Goal: Task Accomplishment & Management: Manage account settings

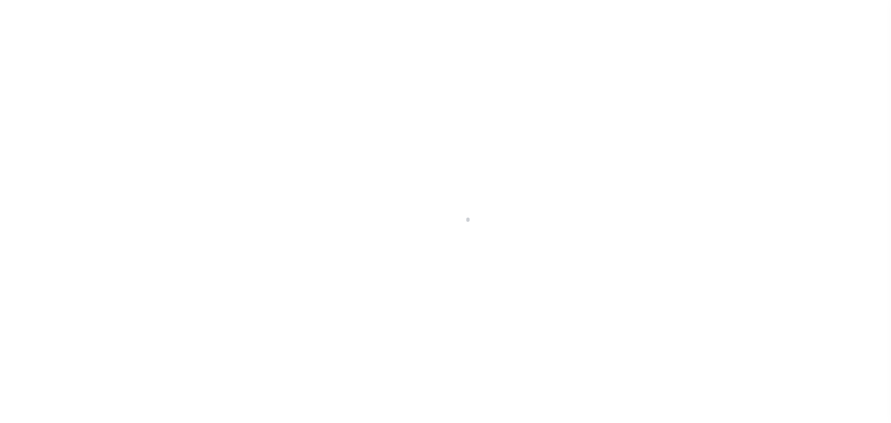
scroll to position [29, 0]
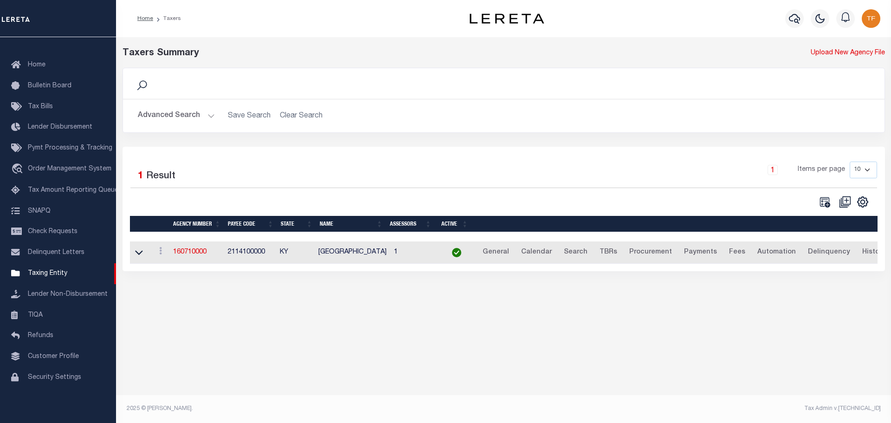
click at [209, 116] on button "Advanced Search" at bounding box center [176, 116] width 77 height 18
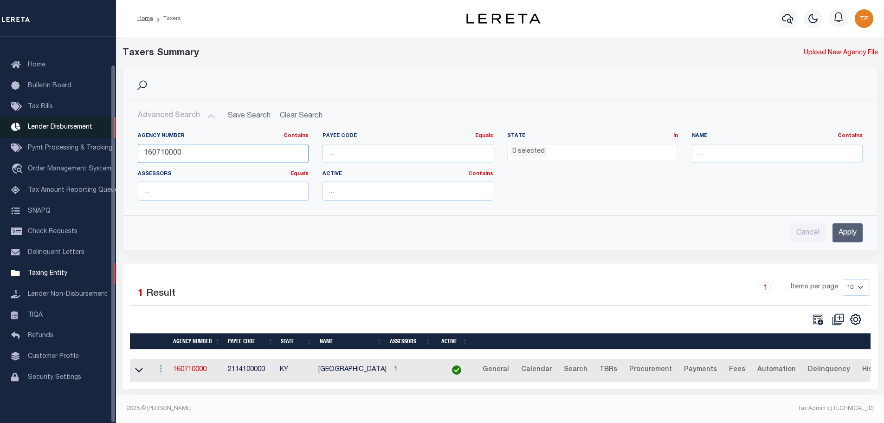
drag, startPoint x: 195, startPoint y: 152, endPoint x: 96, endPoint y: 114, distance: 106.0
click at [97, 136] on div "Home Taxers Profile" at bounding box center [442, 209] width 884 height 418
type input "210500401"
click at [856, 234] on input "Apply" at bounding box center [848, 232] width 30 height 19
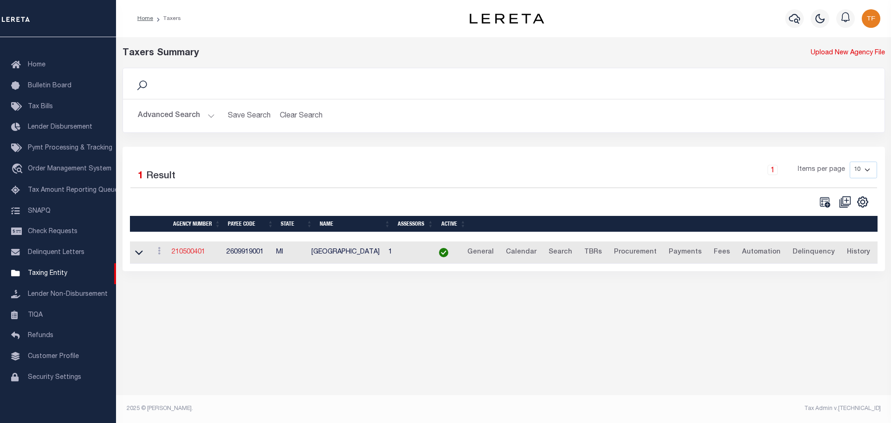
click at [180, 255] on link "210500401" at bounding box center [188, 252] width 33 height 6
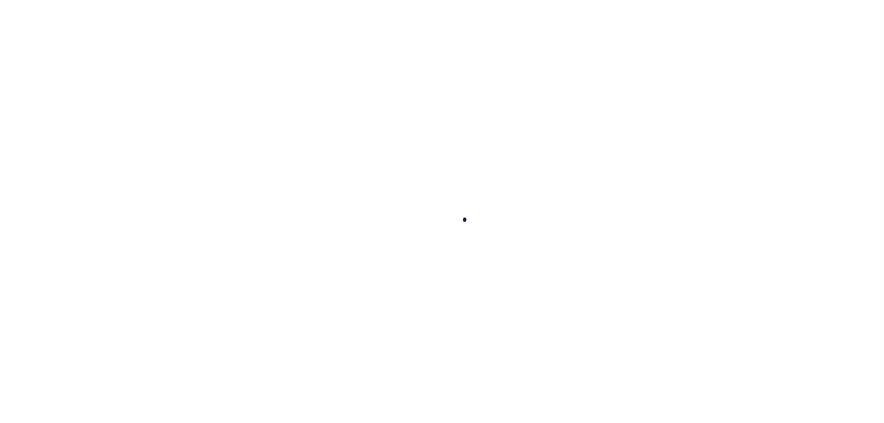
select select
checkbox input "false"
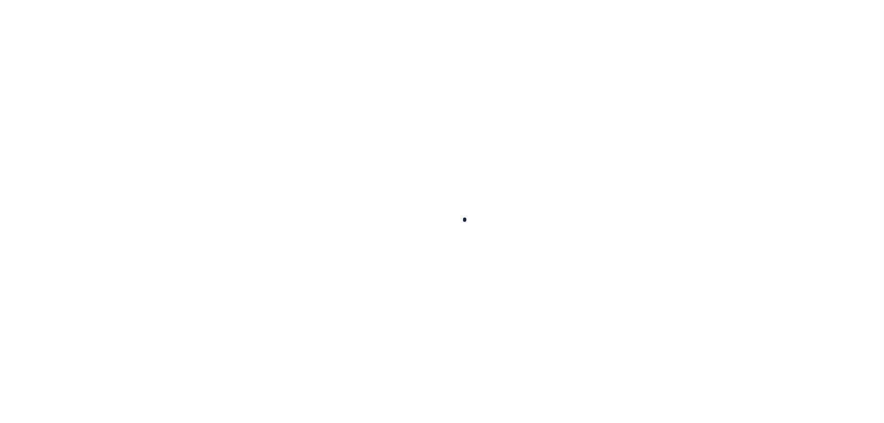
checkbox input "false"
type input "2609919001"
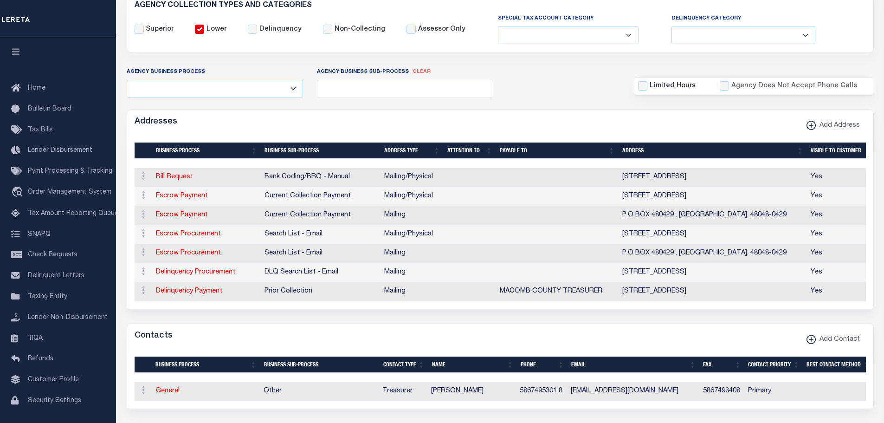
scroll to position [186, 0]
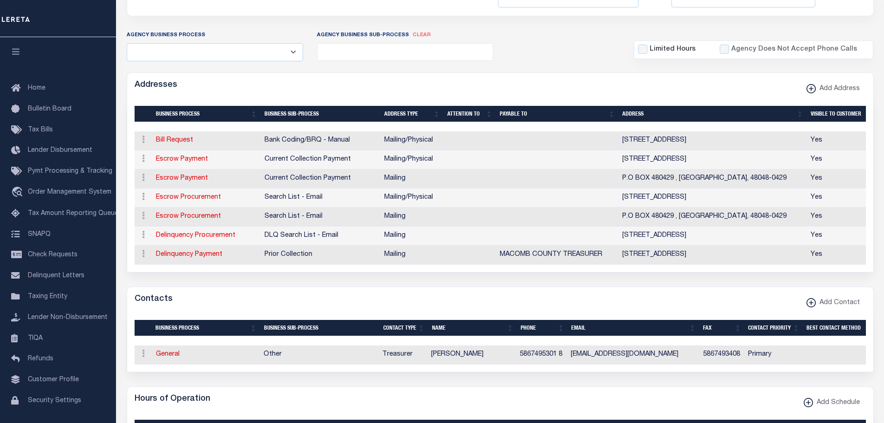
drag, startPoint x: 168, startPoint y: 362, endPoint x: 374, endPoint y: 304, distance: 214.3
click at [168, 357] on link "General" at bounding box center [168, 354] width 24 height 6
checkbox input "false"
select select
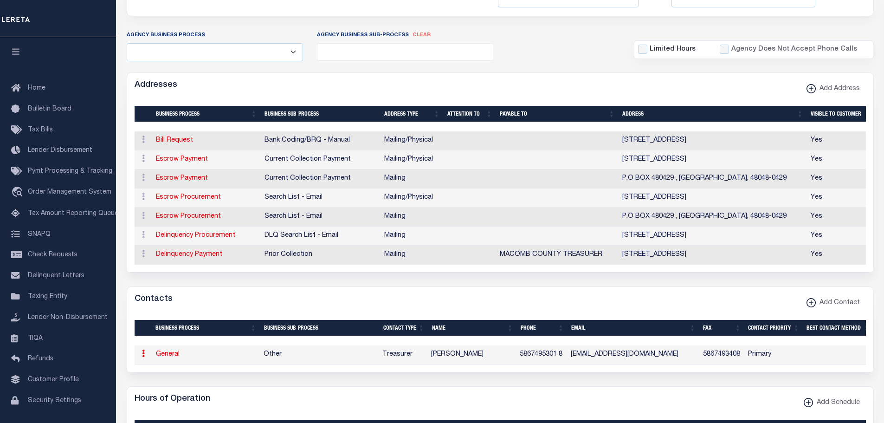
select select "3"
select select "1"
type input "LUCILLE"
type input "NOLAN"
type input "DILBERT"
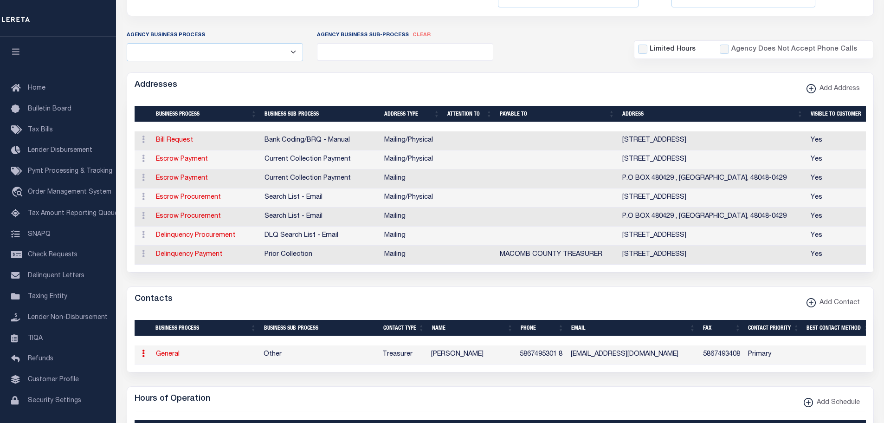
type input "5867495301"
type input "8"
type input "5867493408"
type input "LNOLAN-DILBERT@NEWHAVENMI.ORG"
select select "6"
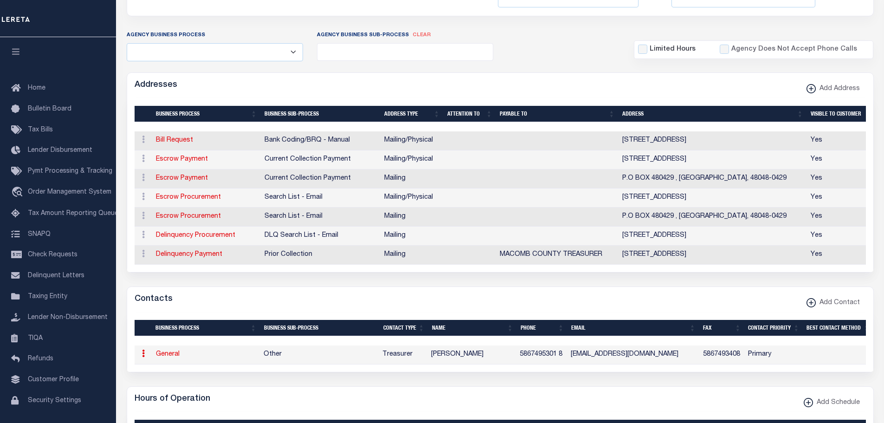
select select "39"
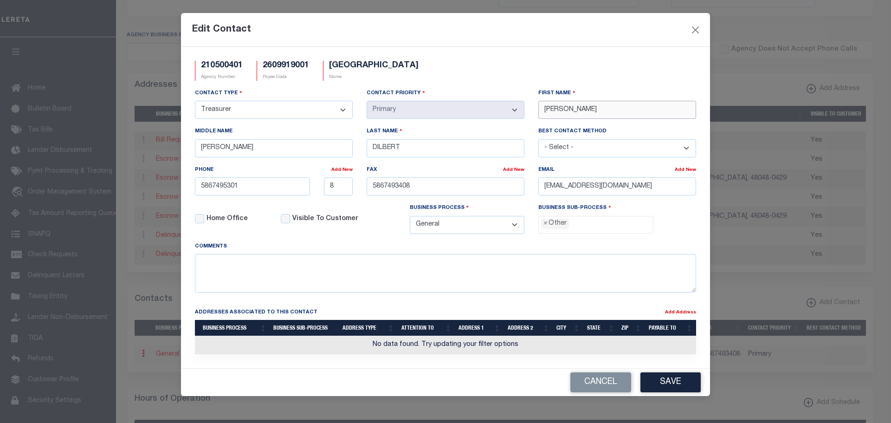
click at [497, 110] on div "Contact Type - Select - Assessor Clerk Internal Contacts 1 Internal Contacts 2 …" at bounding box center [445, 164] width 515 height 153
type input "REBECCA"
type input "HOLLIS"
drag, startPoint x: 680, startPoint y: 188, endPoint x: 525, endPoint y: 178, distance: 154.9
click at [512, 179] on div "Contact Type - Select - Assessor Clerk Internal Contacts 1 Internal Contacts 2 …" at bounding box center [445, 164] width 515 height 153
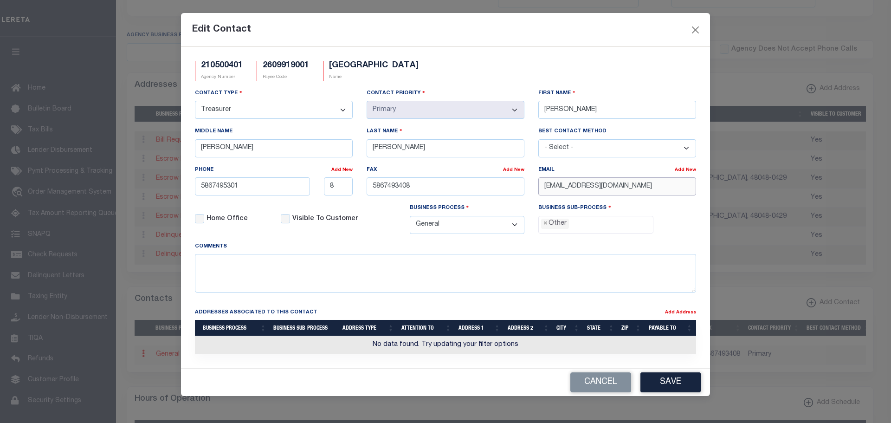
paste input "RHOLLIS@NEWHA REBECCA HOLLI"
drag, startPoint x: 660, startPoint y: 191, endPoint x: 473, endPoint y: 185, distance: 187.7
click at [473, 185] on div "Contact Type - Select - Assessor Clerk Internal Contacts 1 Internal Contacts 2 …" at bounding box center [445, 164] width 515 height 153
paste input "VENMI.ORG"
type input "RHOLLIS@NEWHAVENMI.ORG"
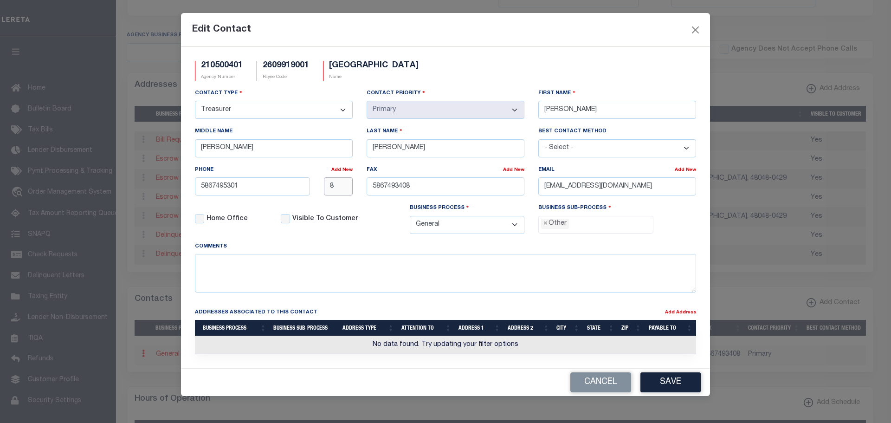
drag, startPoint x: 335, startPoint y: 183, endPoint x: 318, endPoint y: 182, distance: 17.7
click at [318, 181] on div "8" at bounding box center [338, 186] width 43 height 18
drag, startPoint x: 209, startPoint y: 148, endPoint x: 169, endPoint y: 131, distance: 43.7
click at [174, 131] on div "Edit Contact 210500401 Agency Number 2609919001 Payee Code NEW HAVEN VILLAGE Na…" at bounding box center [445, 211] width 891 height 423
drag, startPoint x: 187, startPoint y: 151, endPoint x: 171, endPoint y: 145, distance: 16.7
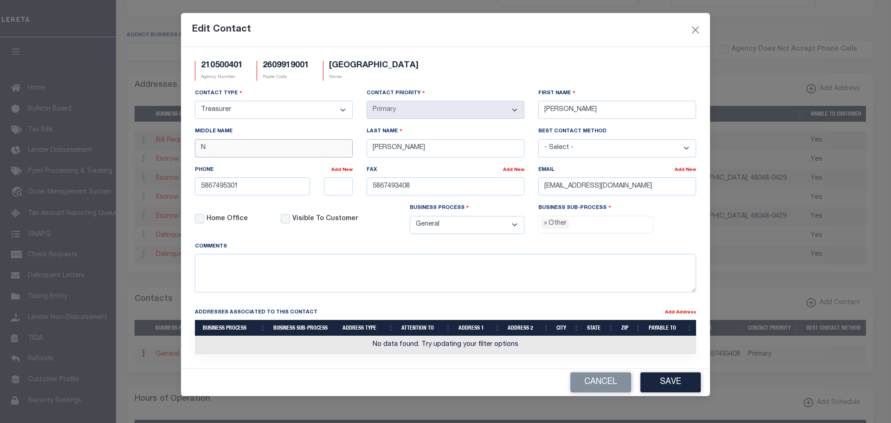
click at [171, 145] on div "Edit Contact 210500401 Agency Number 2609919001 Payee Code NEW HAVEN VILLAGE Na…" at bounding box center [445, 211] width 891 height 423
type input "N"
drag, startPoint x: 211, startPoint y: 145, endPoint x: 187, endPoint y: 144, distance: 24.1
click at [187, 144] on div "210500401 Agency Number 2609919001 Payee Code NEW HAVEN VILLAGE Name - Select -" at bounding box center [445, 207] width 529 height 321
click at [682, 388] on button "Save" at bounding box center [671, 382] width 60 height 20
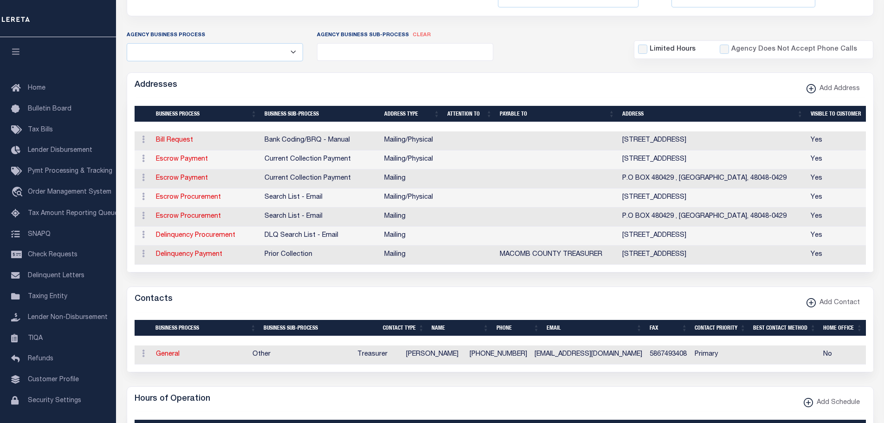
scroll to position [0, 0]
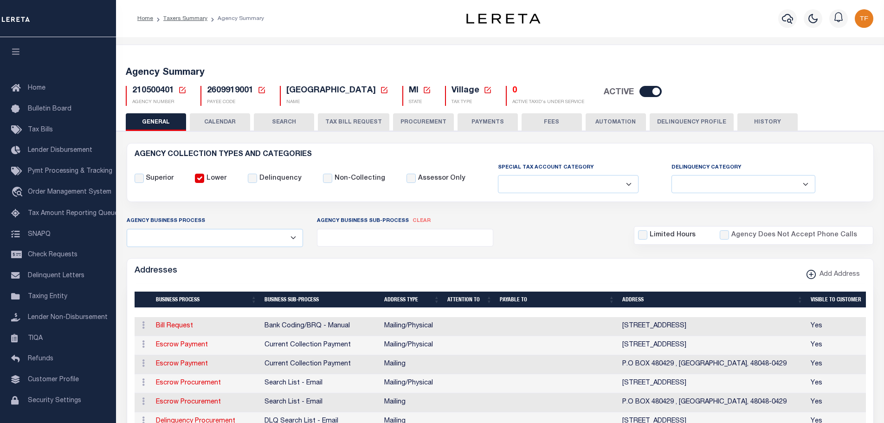
click at [475, 116] on button "PAYMENTS" at bounding box center [488, 122] width 60 height 18
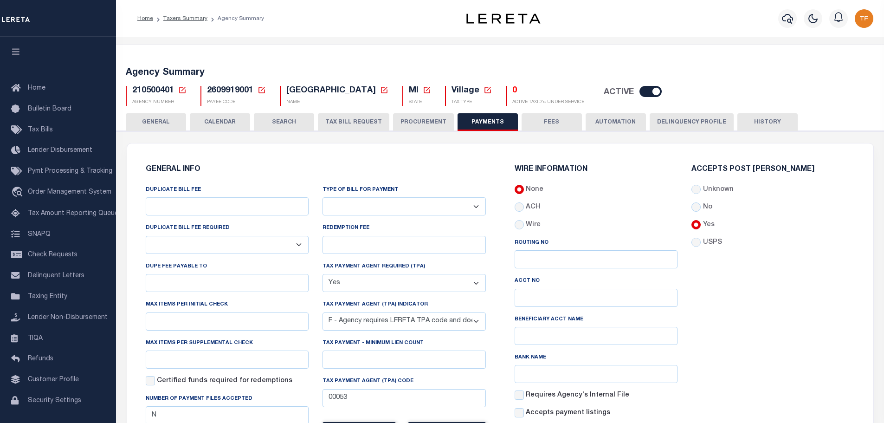
click at [474, 207] on select "Bar-Coded Tax Statement Print Tax Bills from Web. No DBF Required. Memo Bill Or…" at bounding box center [404, 206] width 163 height 18
select select "35"
click at [323, 198] on select "Bar-Coded Tax Statement Print Tax Bills from Web. No DBF Required. Memo Bill Or…" at bounding box center [404, 206] width 163 height 18
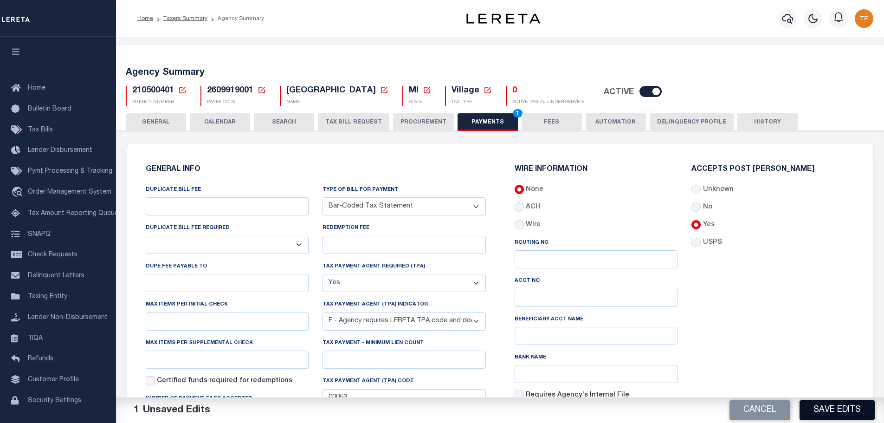
click at [809, 413] on button "Save Edits" at bounding box center [837, 410] width 75 height 20
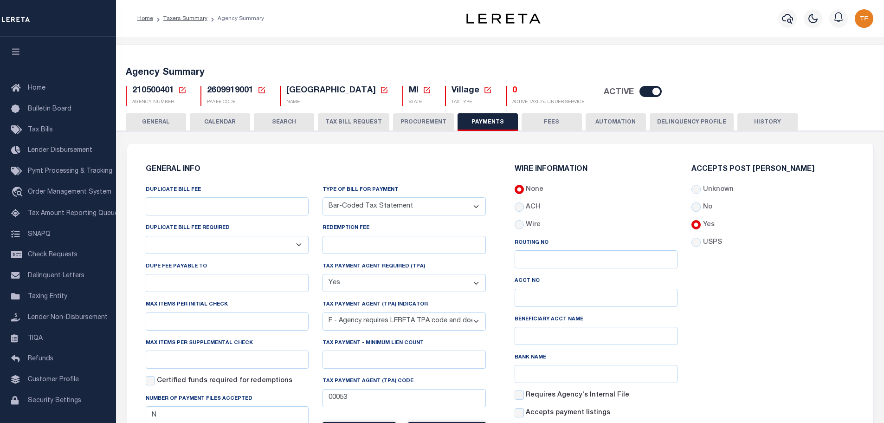
click at [719, 288] on div "Accepts Post Mark Unknown No Yes" at bounding box center [773, 305] width 177 height 278
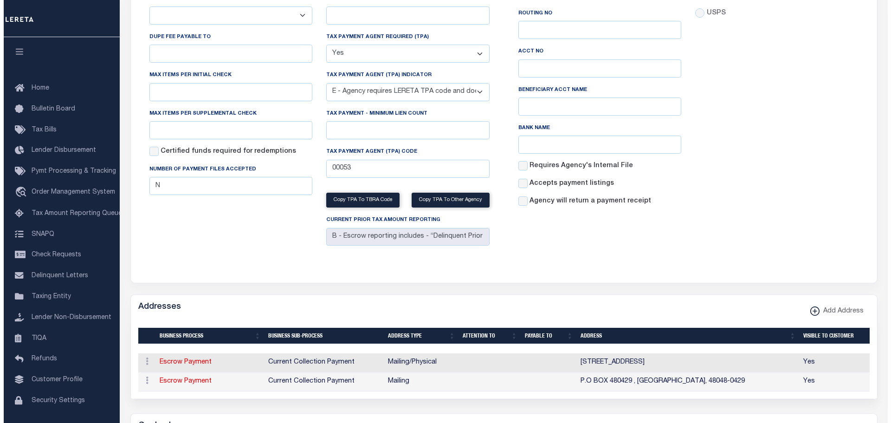
scroll to position [93, 0]
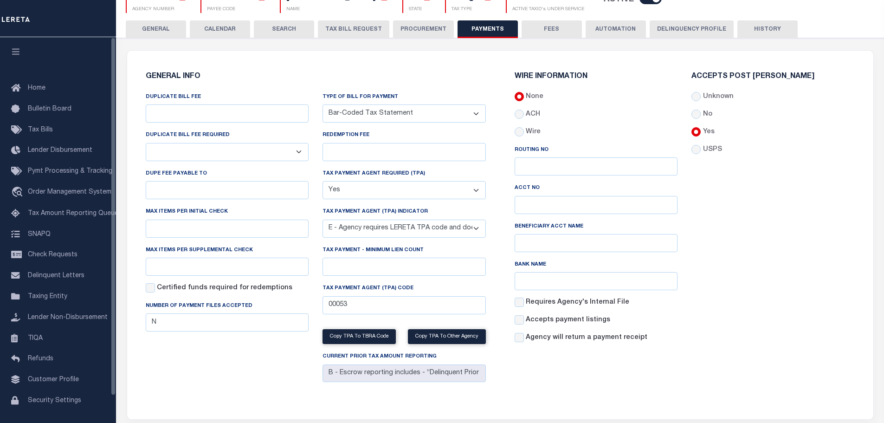
click at [147, 27] on button "GENERAL" at bounding box center [156, 29] width 60 height 18
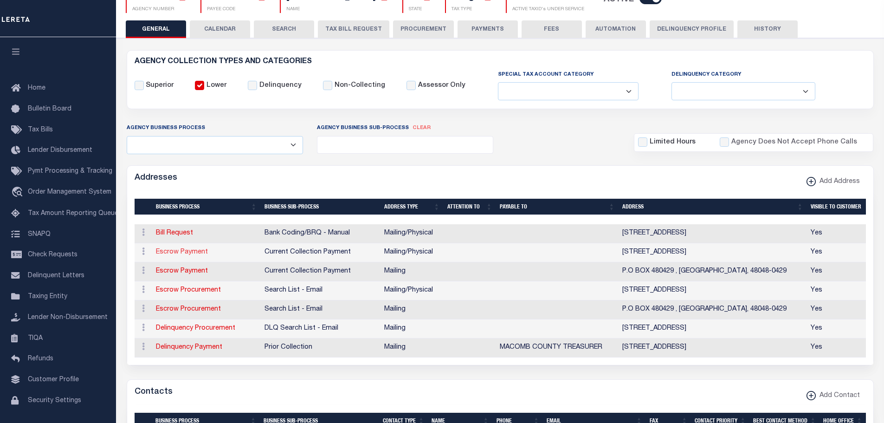
click at [175, 254] on link "Escrow Payment" at bounding box center [182, 252] width 52 height 6
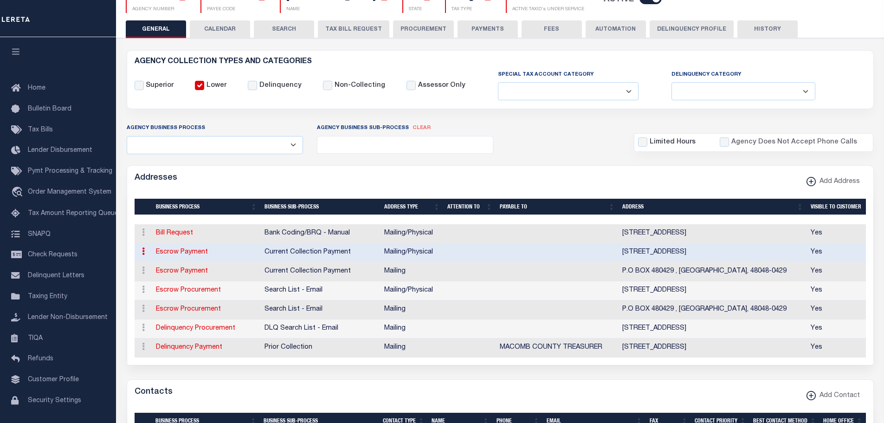
select select "1"
checkbox input "false"
select select
type input "57775 MAIN STREET"
type input "NEW HAVEN"
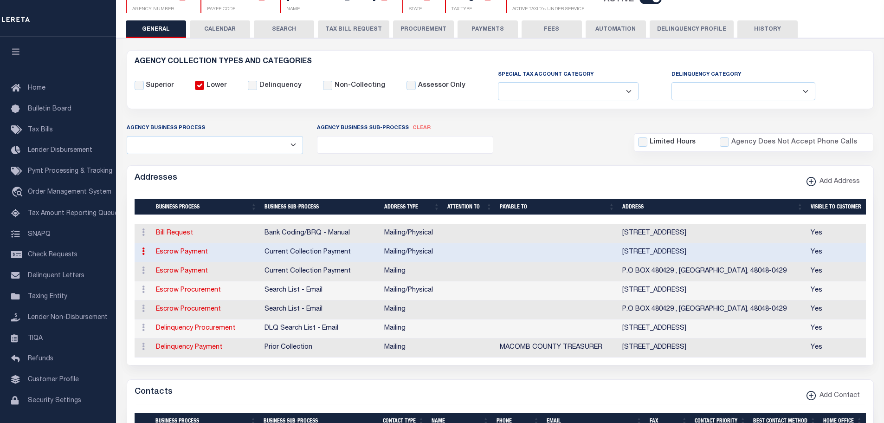
select select "MI"
type input "48048-0429"
select select "5"
checkbox input "true"
select select "3"
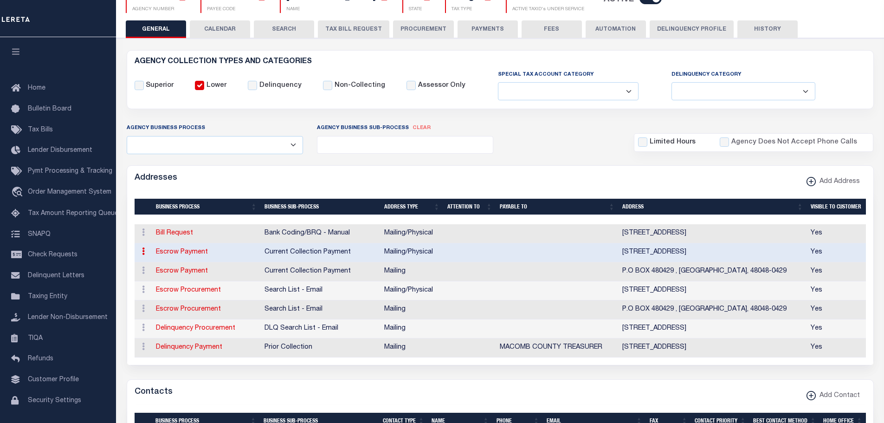
select select "11"
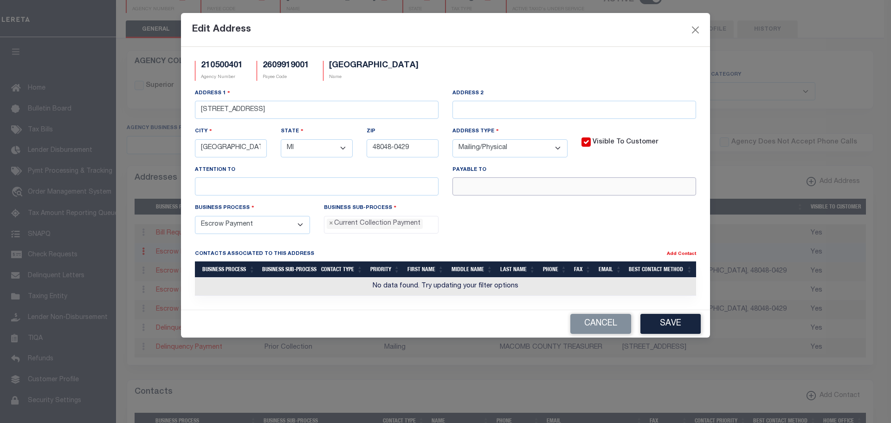
click at [467, 191] on input "text" at bounding box center [575, 186] width 244 height 18
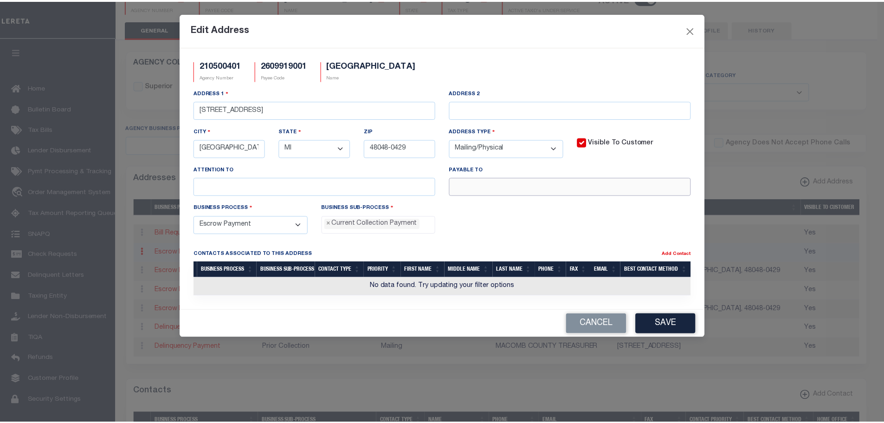
scroll to position [8, 0]
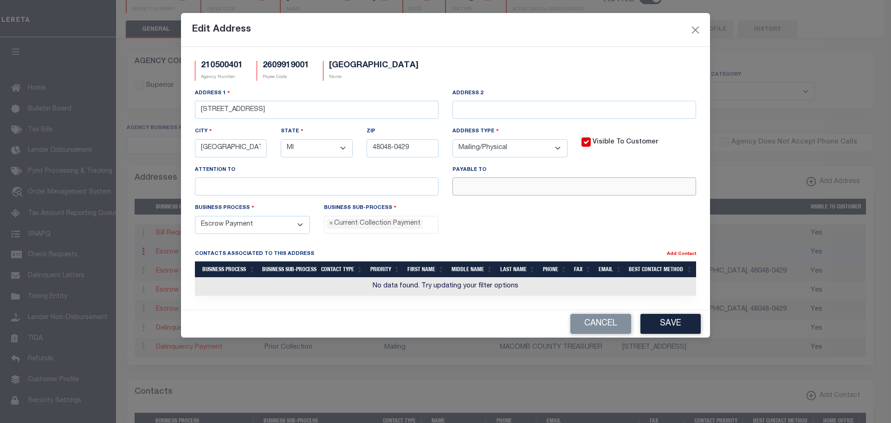
paste input "NEW HAVEN J - POMONA"
drag, startPoint x: 542, startPoint y: 187, endPoint x: 500, endPoint y: 186, distance: 41.8
click at [500, 186] on input "NEW HAVEN J - POMONA TREASURER" at bounding box center [575, 186] width 244 height 18
type input "NEW HAVEN VILLAGE TREASURER"
click at [675, 334] on button "Save" at bounding box center [671, 324] width 60 height 20
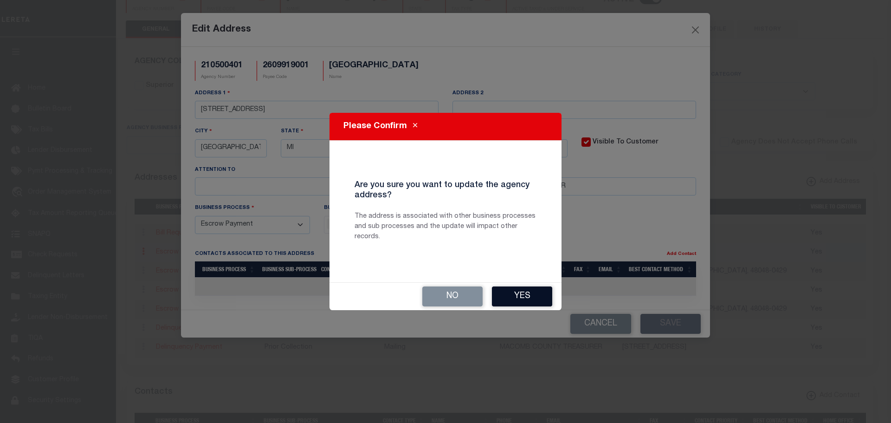
click at [531, 298] on button "Yes" at bounding box center [522, 296] width 60 height 20
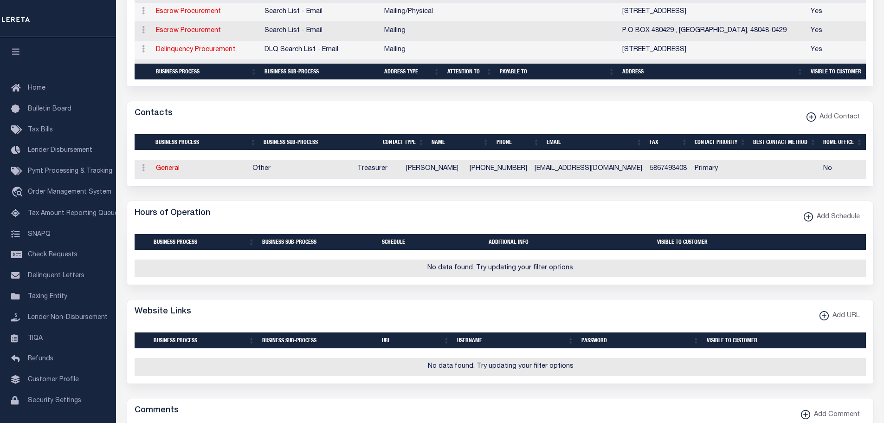
scroll to position [511, 0]
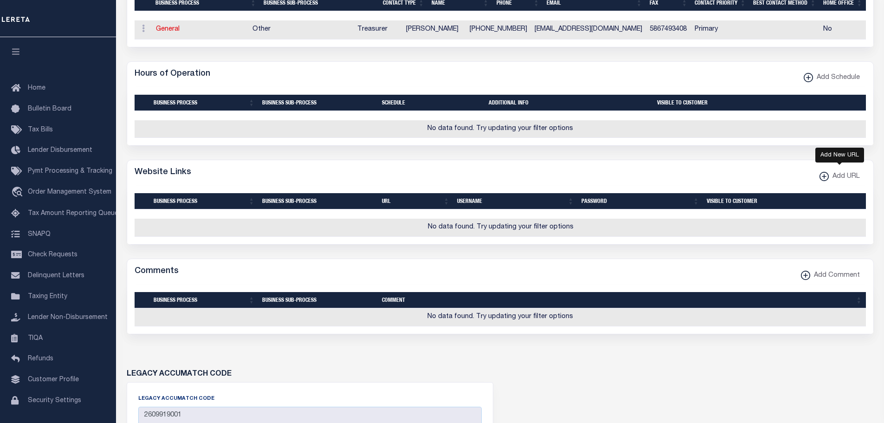
click at [827, 181] on xmlns\ "button" at bounding box center [824, 176] width 9 height 9
select select
checkbox input "true"
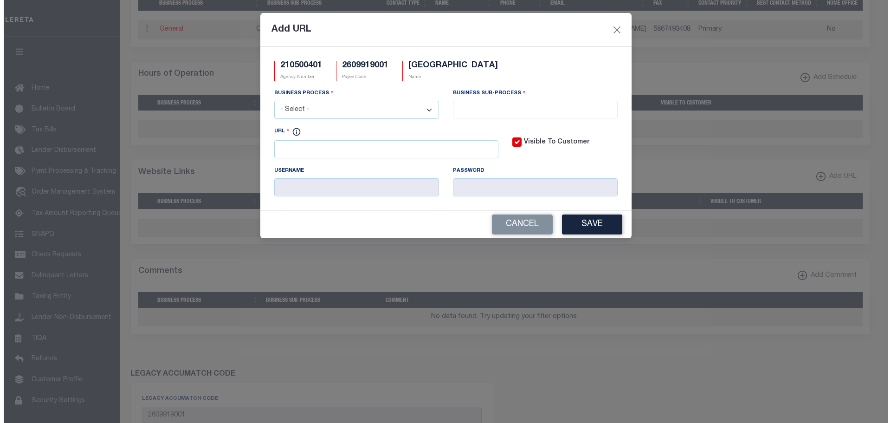
scroll to position [505, 0]
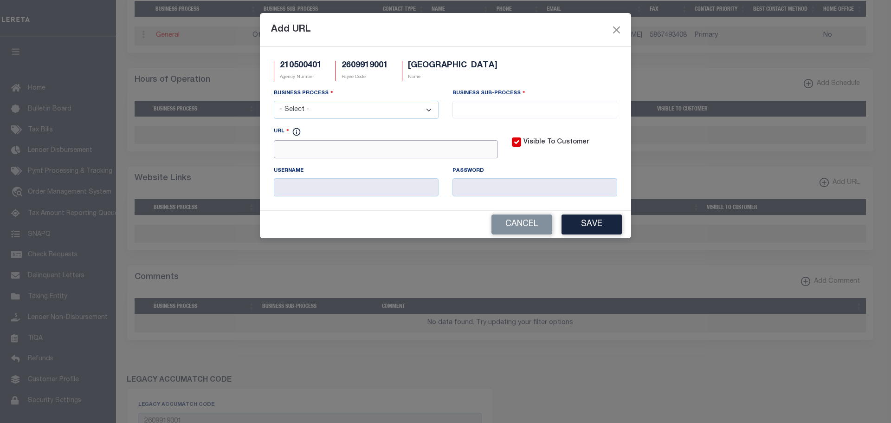
click at [299, 144] on input "URL" at bounding box center [386, 149] width 224 height 18
paste input "http://www.villageofnewhaven.org/lookup_taxes.php"
type input "http://www.villageofnewhaven.org/lookup_taxes.php"
click at [313, 111] on select "- Select - All Automation Bill Request Delinquency Payment Delinquency Procurem…" at bounding box center [356, 110] width 165 height 18
select select "3"
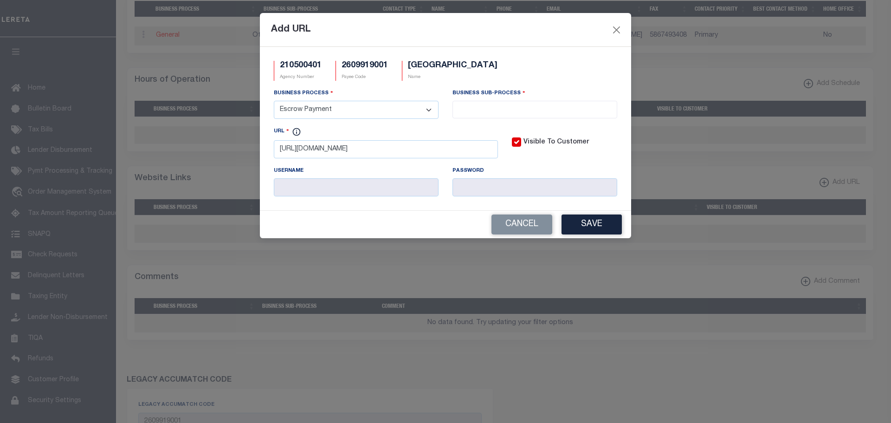
click at [274, 101] on select "- Select - All Automation Bill Request Delinquency Payment Delinquency Procurem…" at bounding box center [356, 110] width 165 height 18
click at [462, 109] on input "search" at bounding box center [534, 109] width 159 height 10
select select "11"
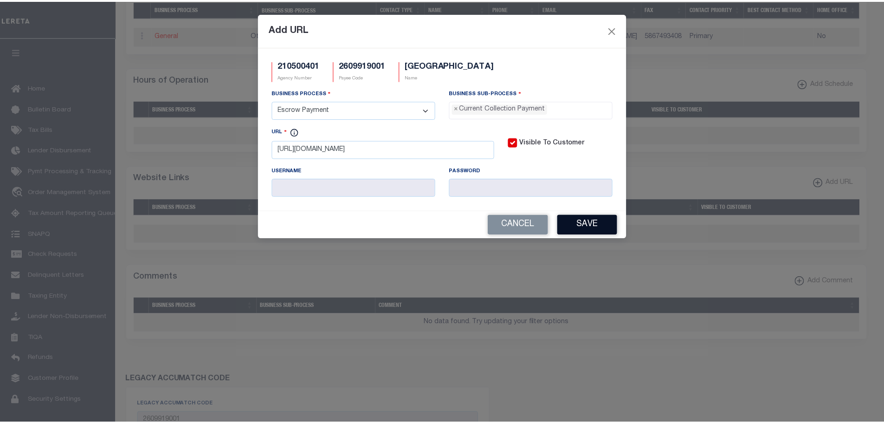
scroll to position [8, 0]
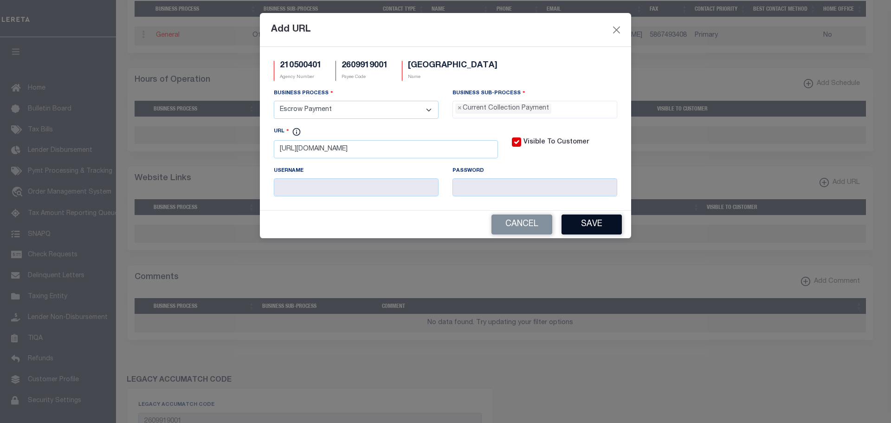
click at [583, 231] on button "Save" at bounding box center [592, 224] width 60 height 20
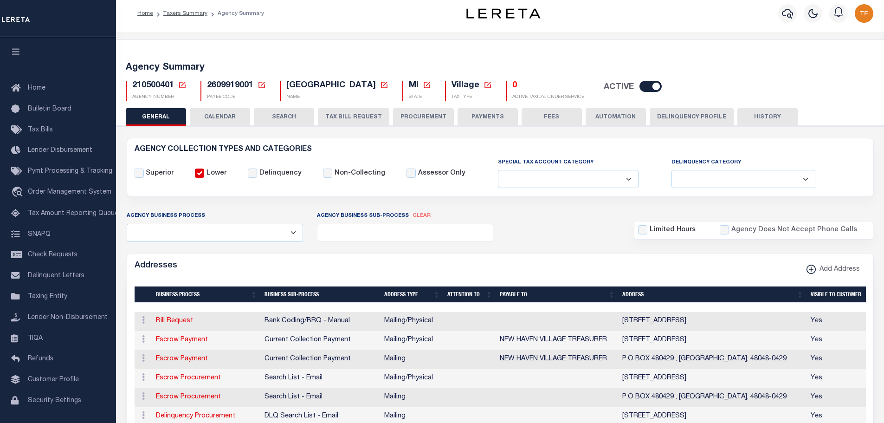
scroll to position [0, 0]
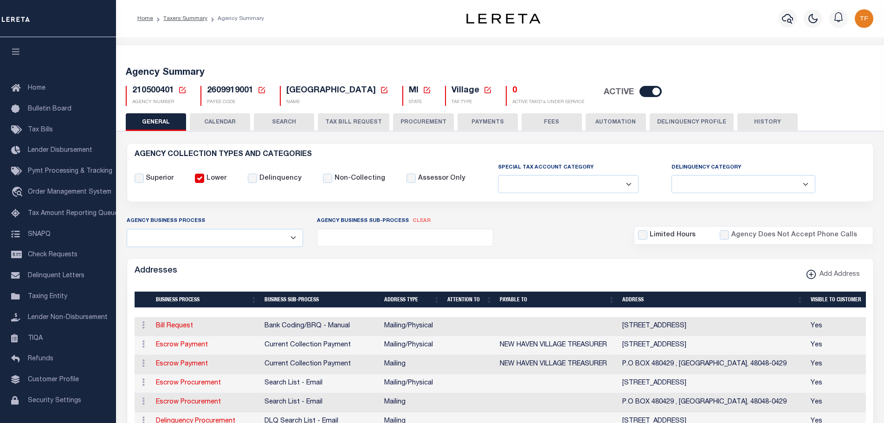
click at [183, 91] on icon at bounding box center [182, 90] width 8 height 8
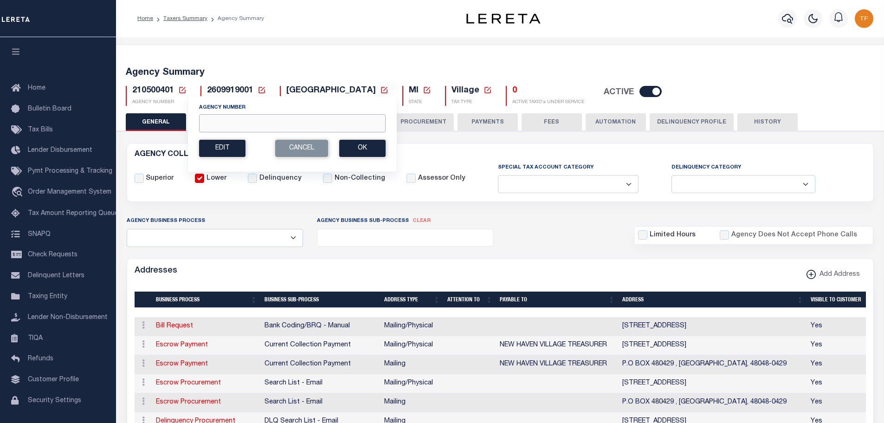
click at [205, 125] on input "Agency Number" at bounding box center [292, 123] width 187 height 18
type input "210508401"
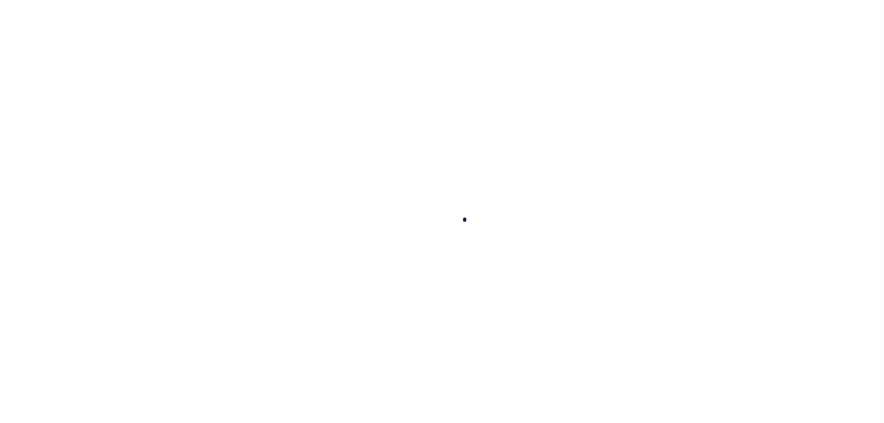
select select
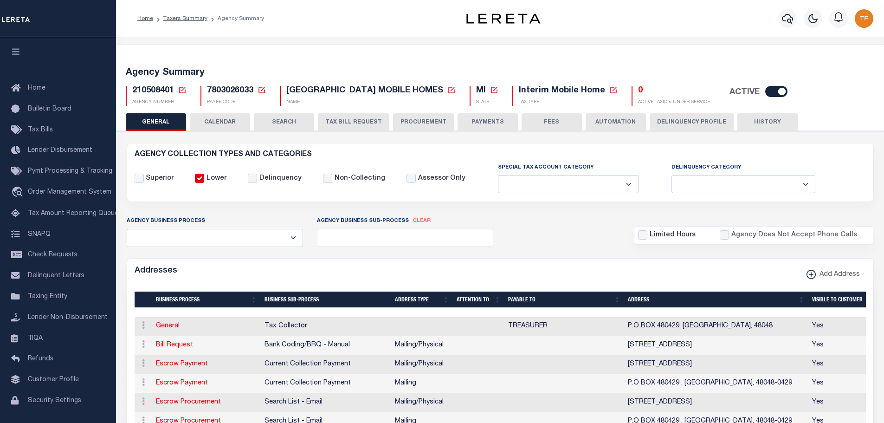
scroll to position [93, 0]
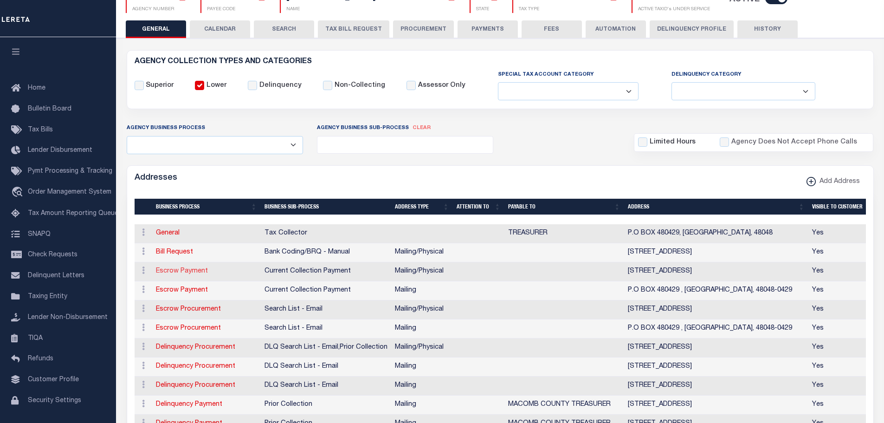
click at [188, 274] on link "Escrow Payment" at bounding box center [182, 271] width 52 height 6
select select "1"
checkbox input "false"
select select
type input "57775 MAIN STREET"
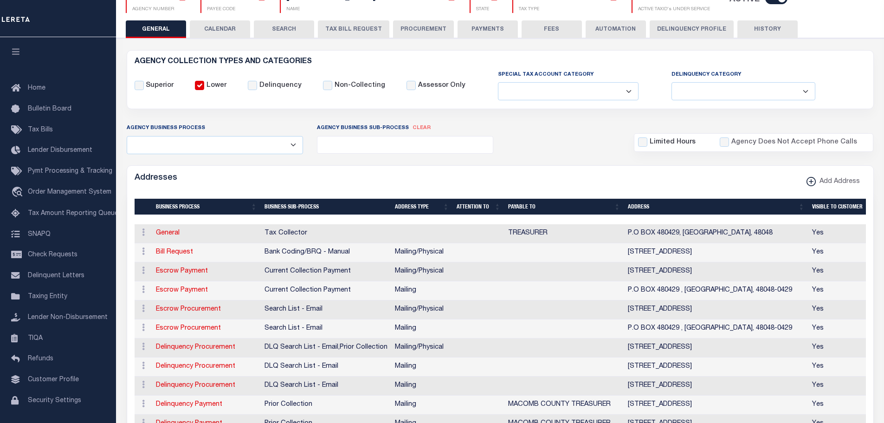
type input "NEW HAVEN"
select select "MI"
type input "48048-0429"
select select "5"
checkbox input "true"
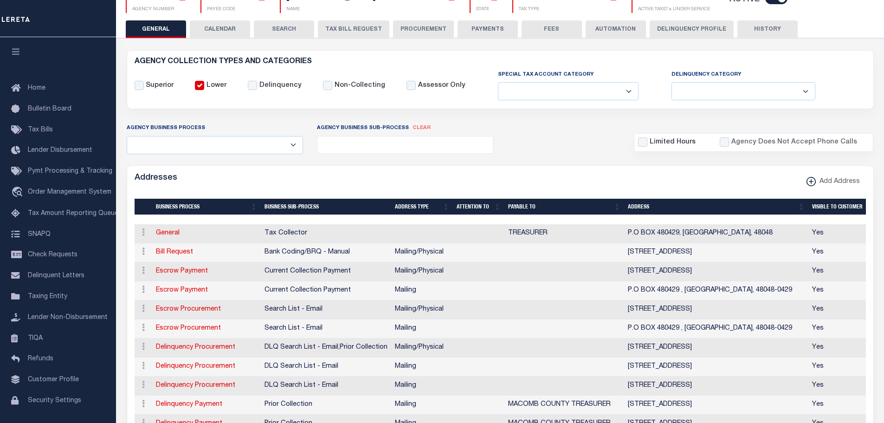
select select "3"
select select "11"
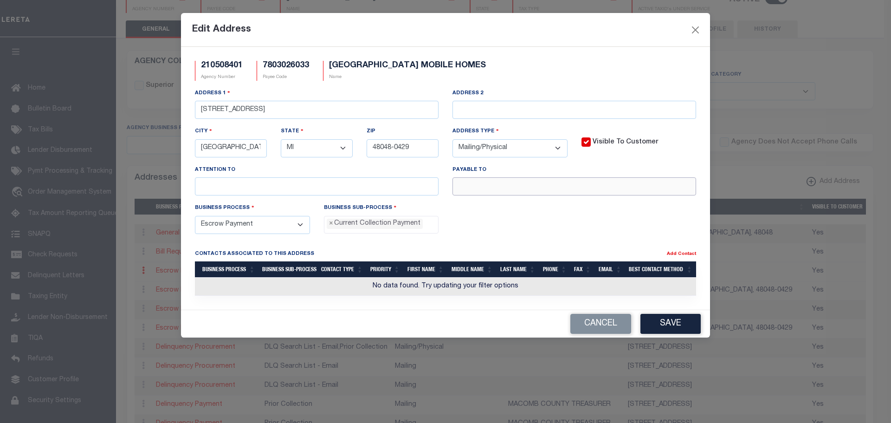
click at [464, 192] on input "text" at bounding box center [575, 186] width 244 height 18
paste input "[GEOGRAPHIC_DATA]"
type input "NEW HAVEN VILLAGE TREASURER"
click at [674, 326] on button "Save" at bounding box center [671, 324] width 60 height 20
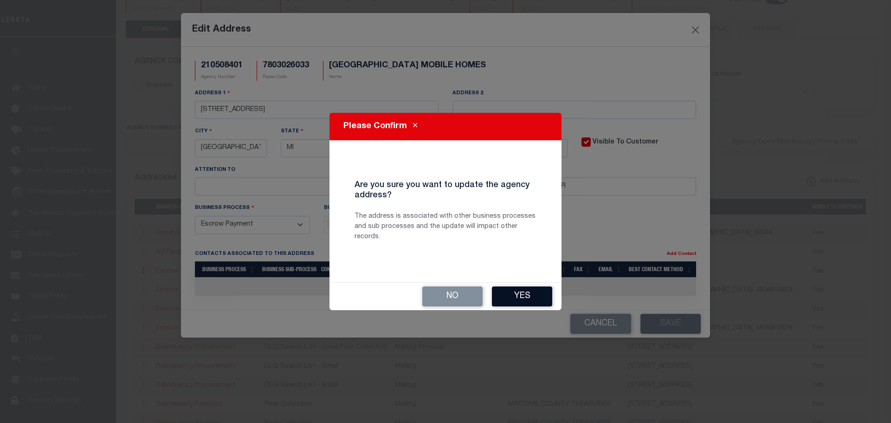
click at [512, 297] on button "Yes" at bounding box center [522, 296] width 60 height 20
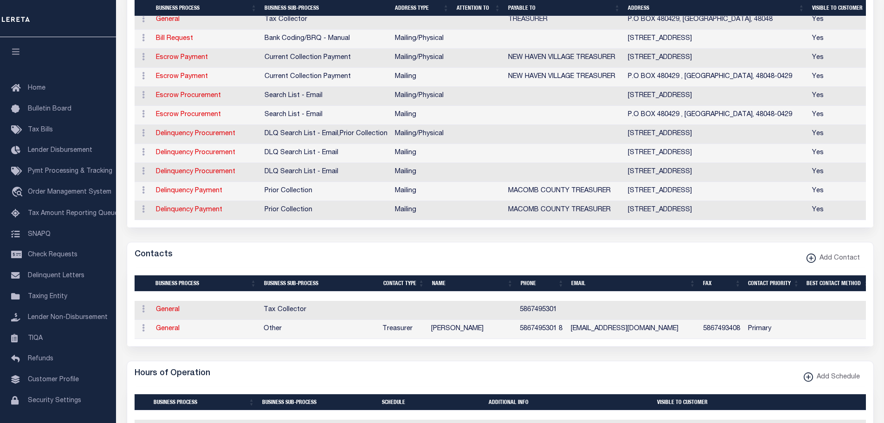
scroll to position [325, 0]
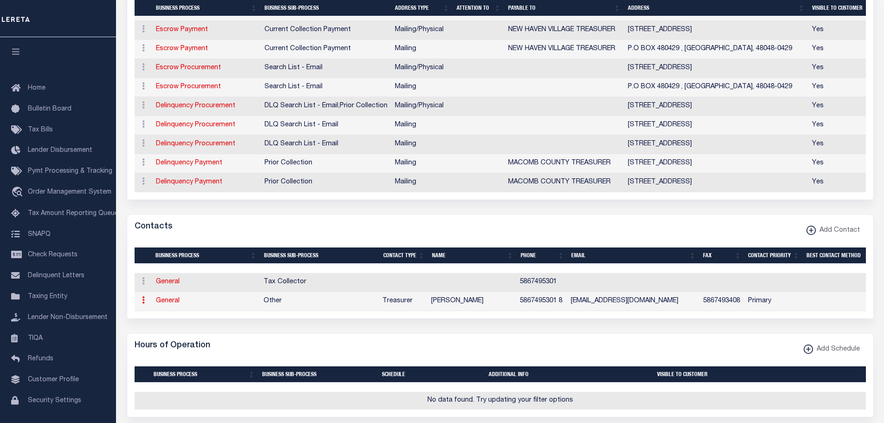
click at [143, 304] on icon at bounding box center [143, 299] width 3 height 7
click at [170, 352] on link "Delete Contact" at bounding box center [174, 345] width 70 height 15
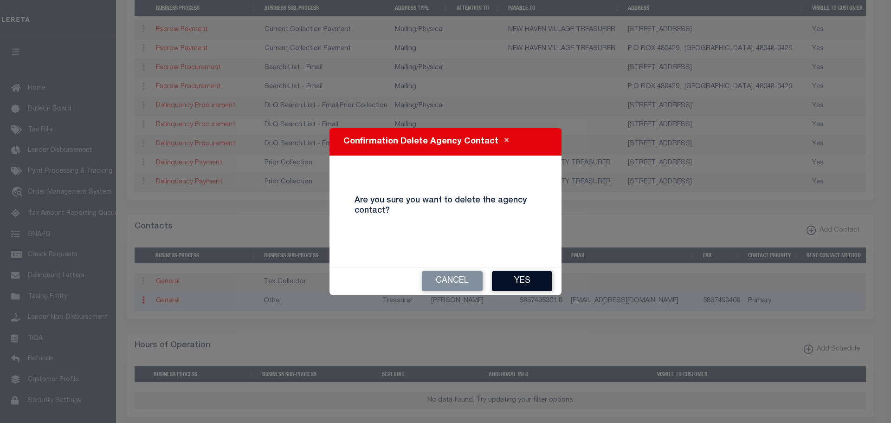
click at [539, 290] on button "Yes" at bounding box center [522, 281] width 60 height 20
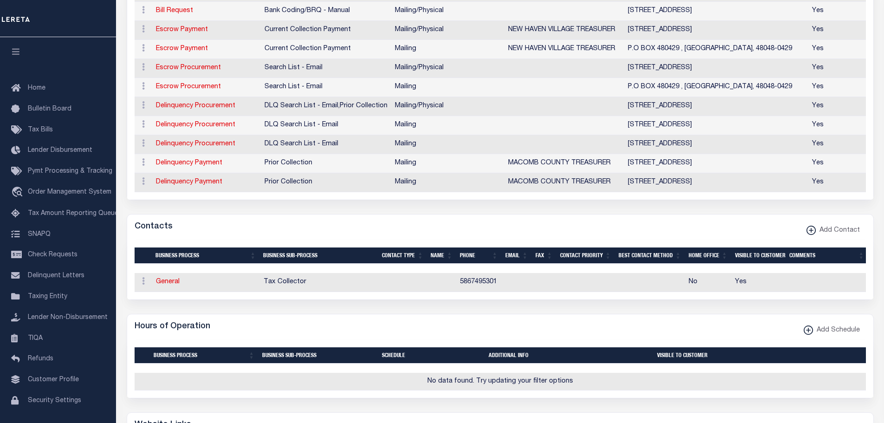
scroll to position [557, 0]
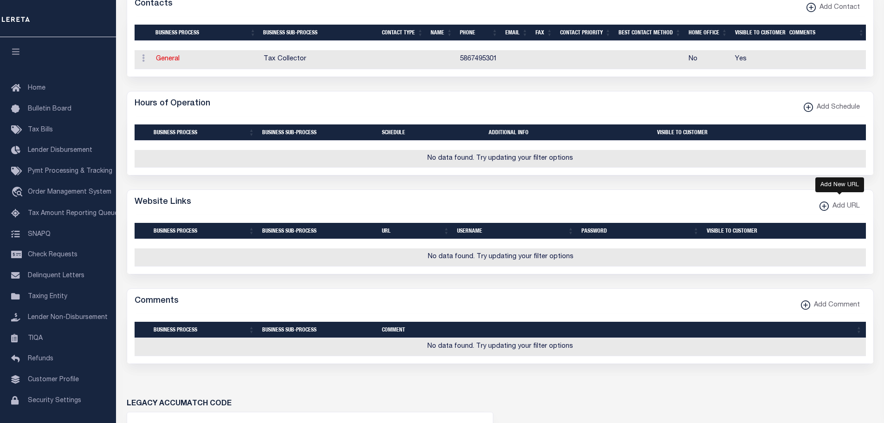
click at [825, 211] on xmlns\ "button" at bounding box center [824, 205] width 9 height 9
select select
checkbox input "true"
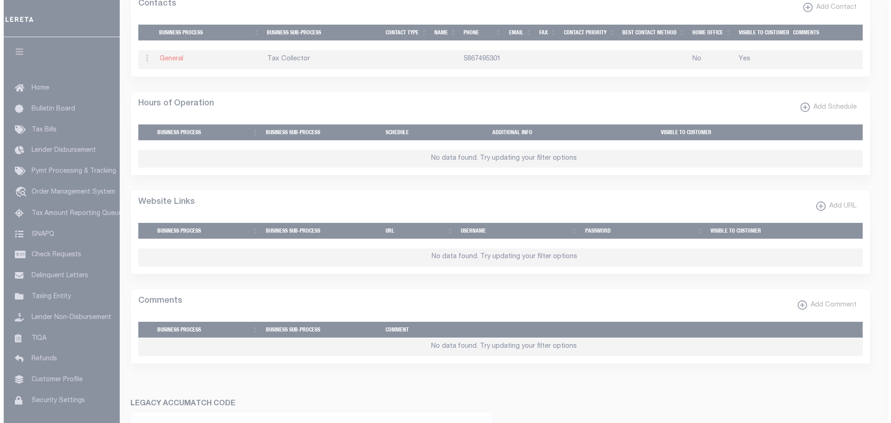
scroll to position [551, 0]
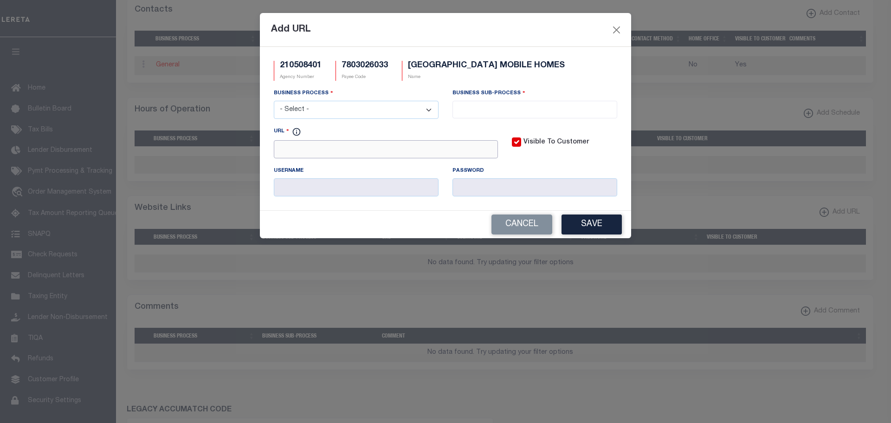
click at [350, 145] on input "URL" at bounding box center [386, 149] width 224 height 18
paste input "http://www.villageofnewhaven.org/lookup_taxes.php"
type input "http://www.villageofnewhaven.org/lookup_taxes.php"
click at [362, 111] on select "- Select - All Automation Bill Request Delinquency Payment Delinquency Procurem…" at bounding box center [356, 110] width 165 height 18
select select "3"
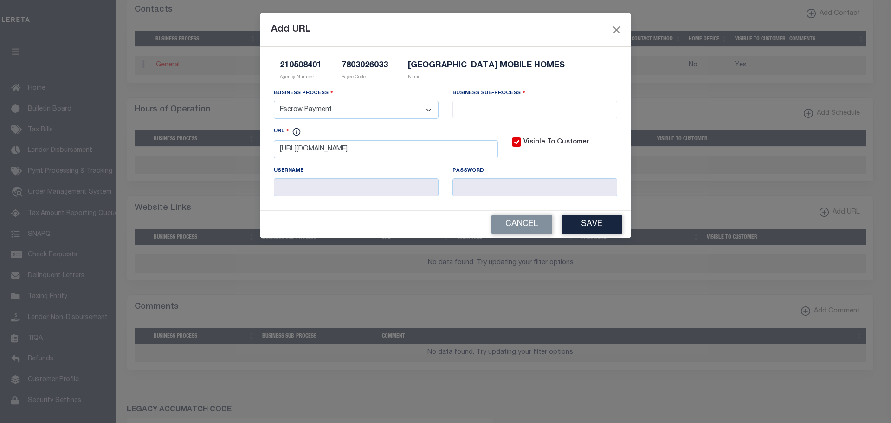
click at [274, 101] on select "- Select - All Automation Bill Request Delinquency Payment Delinquency Procurem…" at bounding box center [356, 110] width 165 height 18
click at [485, 109] on input "search" at bounding box center [534, 109] width 159 height 10
select select "11"
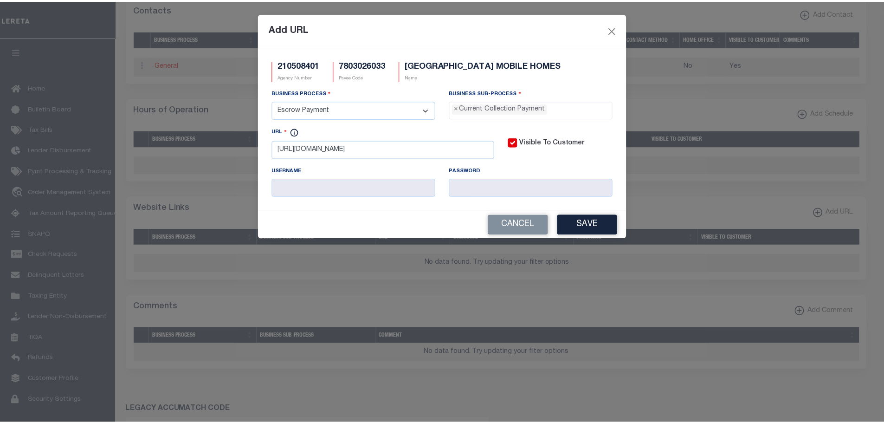
scroll to position [8, 0]
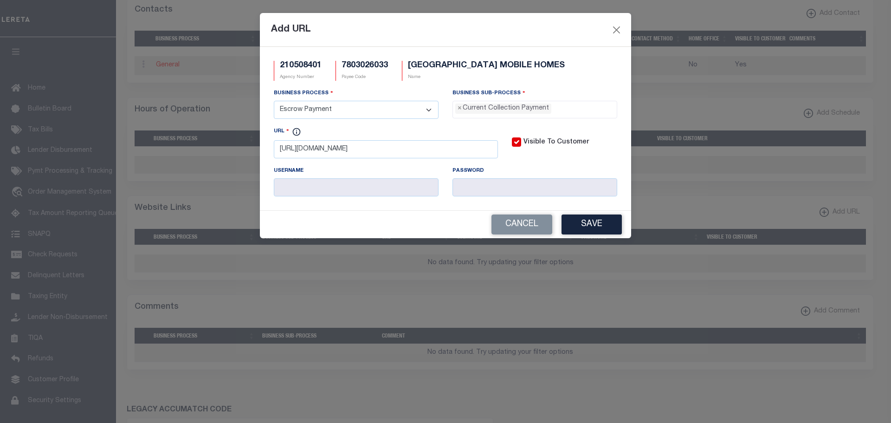
drag, startPoint x: 600, startPoint y: 224, endPoint x: 641, endPoint y: 237, distance: 43.0
click at [604, 226] on button "Save" at bounding box center [592, 224] width 60 height 20
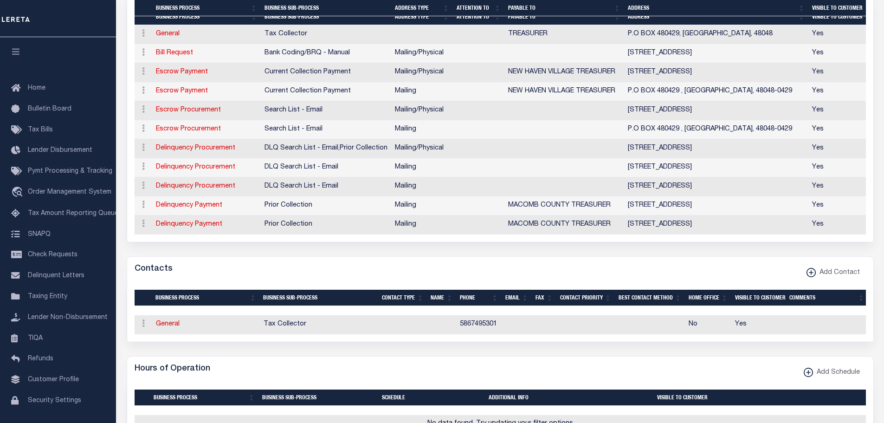
scroll to position [319, 0]
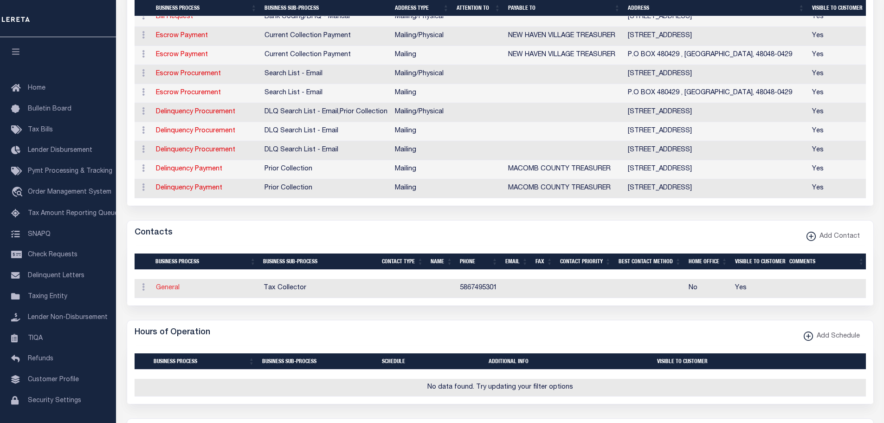
click at [173, 288] on link "General" at bounding box center [168, 288] width 24 height 6
checkbox input "false"
select select
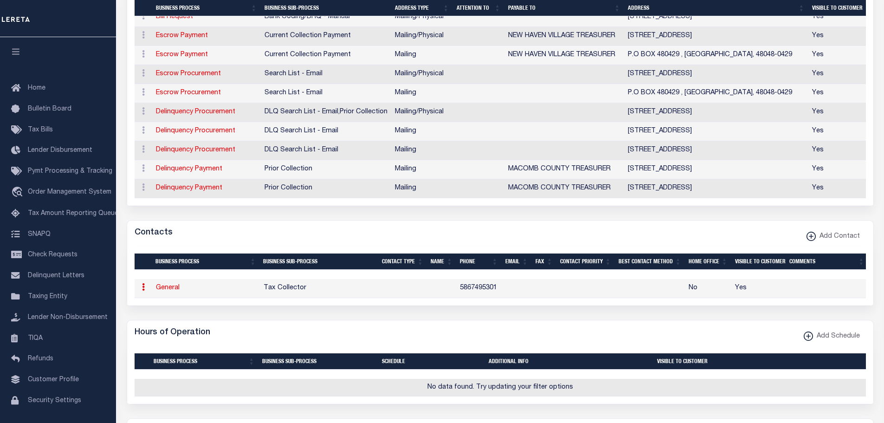
select select
type input "5867495301"
checkbox input "true"
select select "6"
select select "31"
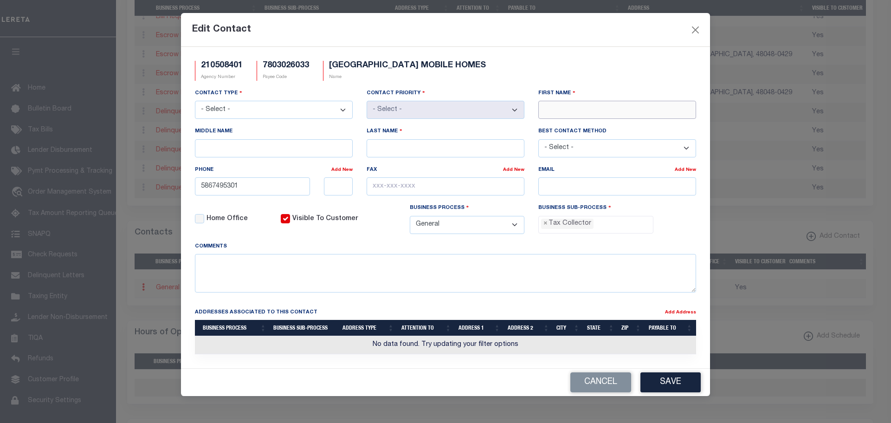
click at [552, 104] on input "First Name" at bounding box center [618, 110] width 158 height 18
type input "TIM"
type input "SOSNOVSKE"
click at [394, 185] on input "text" at bounding box center [446, 186] width 158 height 18
paste input "586-749-340"
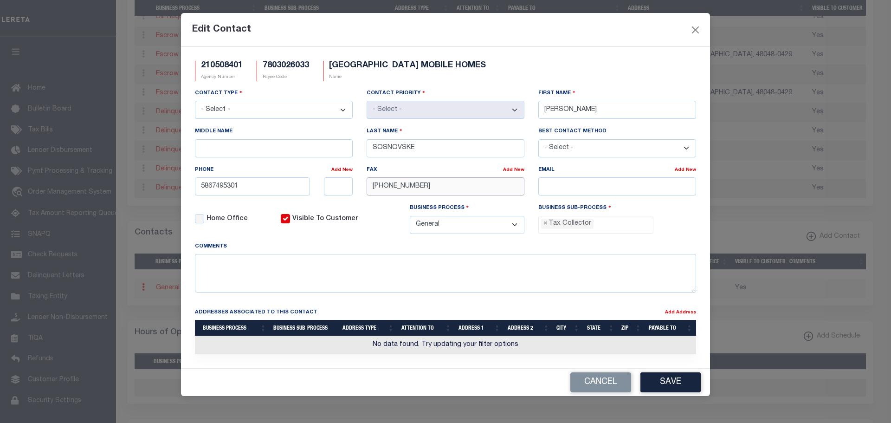
type input "586-749-3408"
click at [336, 181] on input "text" at bounding box center [338, 186] width 29 height 18
type input "8"
click at [679, 385] on button "Save" at bounding box center [671, 382] width 60 height 20
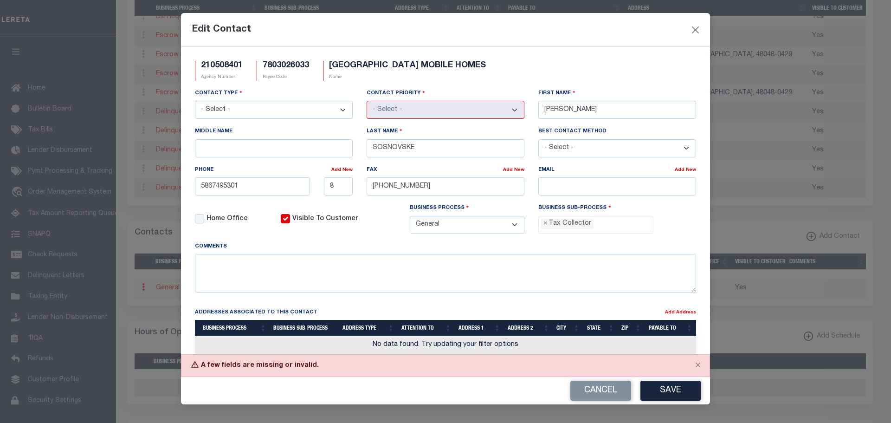
click at [343, 109] on select "- Select - Assessor Clerk Internal Contacts 1 Internal Contacts 2 Internal Cont…" at bounding box center [274, 110] width 158 height 18
select select "3"
click at [195, 101] on select "- Select - Assessor Clerk Internal Contacts 1 Internal Contacts 2 Internal Cont…" at bounding box center [274, 110] width 158 height 18
select select "1"
click at [676, 391] on button "Save" at bounding box center [671, 391] width 60 height 20
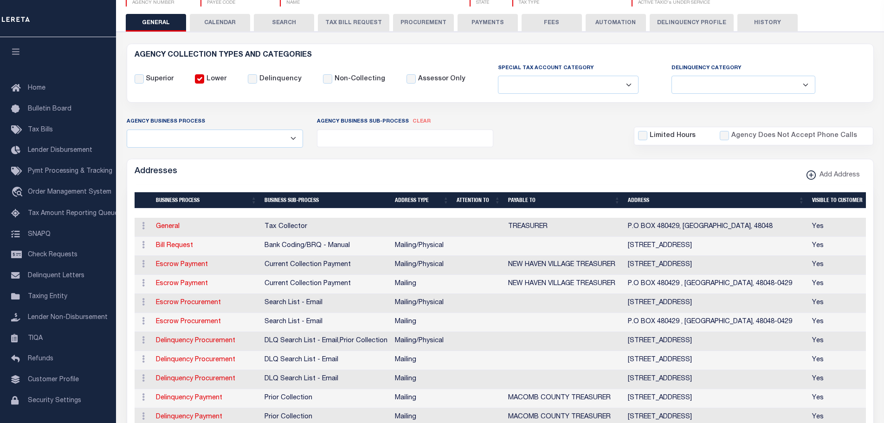
scroll to position [0, 0]
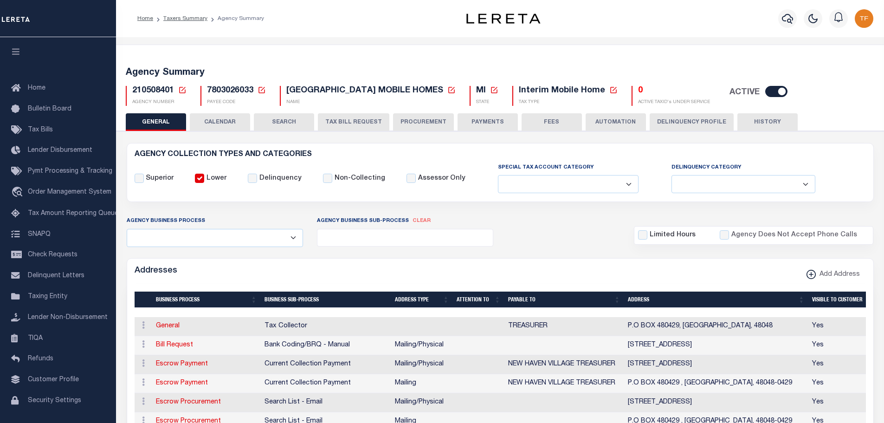
click at [181, 90] on icon at bounding box center [182, 90] width 8 height 8
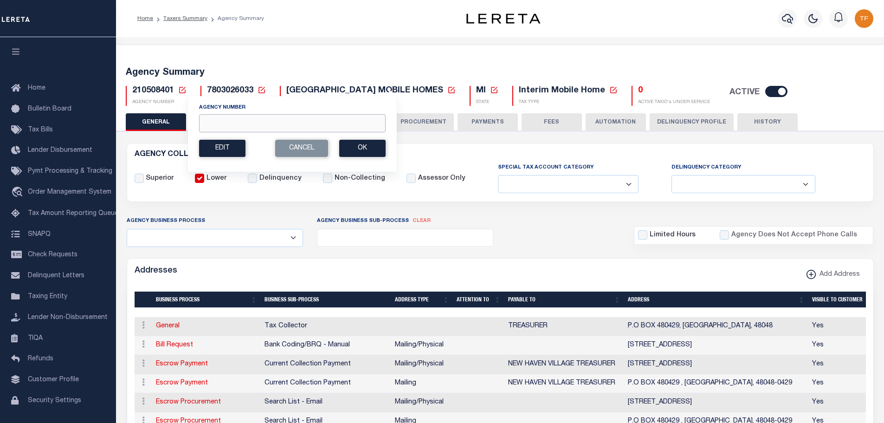
click at [208, 123] on input "Agency Number" at bounding box center [292, 123] width 187 height 18
type input "210510420"
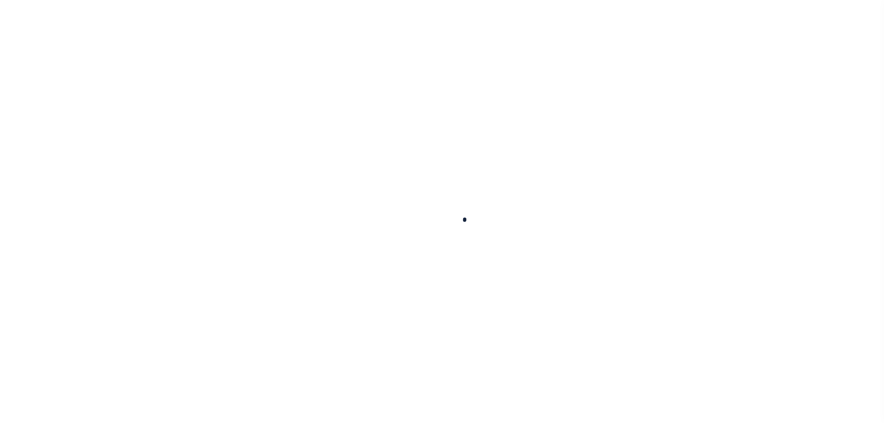
select select
